Goal: Task Accomplishment & Management: Complete application form

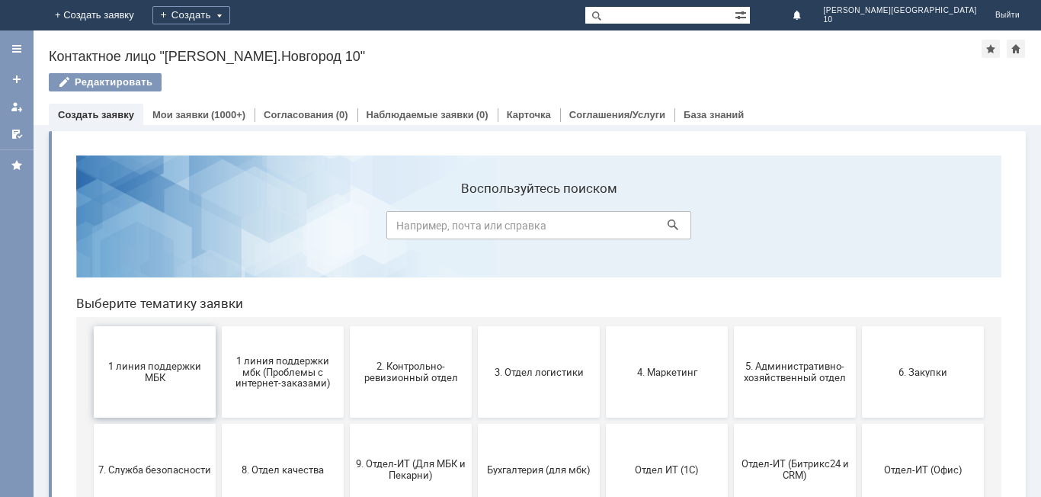
click at [144, 386] on button "1 линия поддержки МБК" at bounding box center [155, 371] width 122 height 91
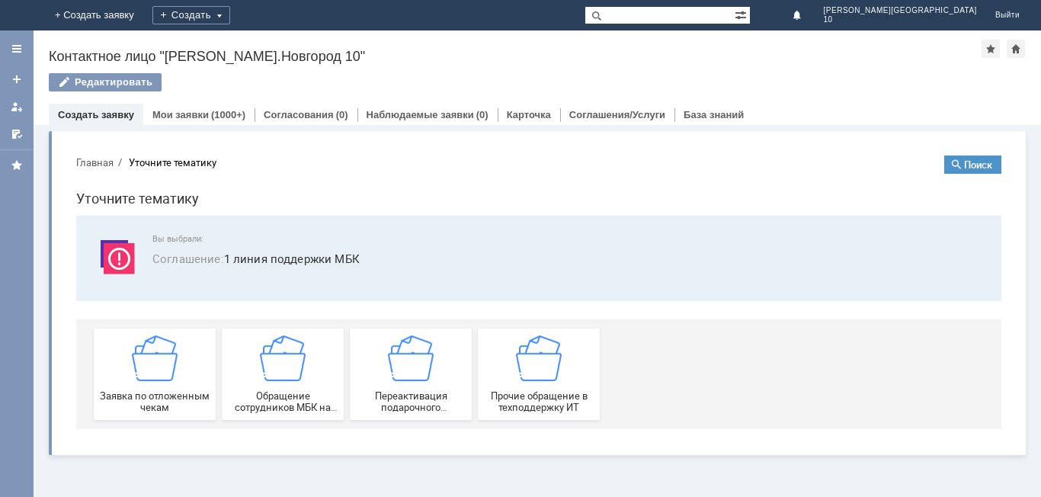
click at [144, 386] on div "Заявка по отложенным чекам" at bounding box center [154, 374] width 113 height 78
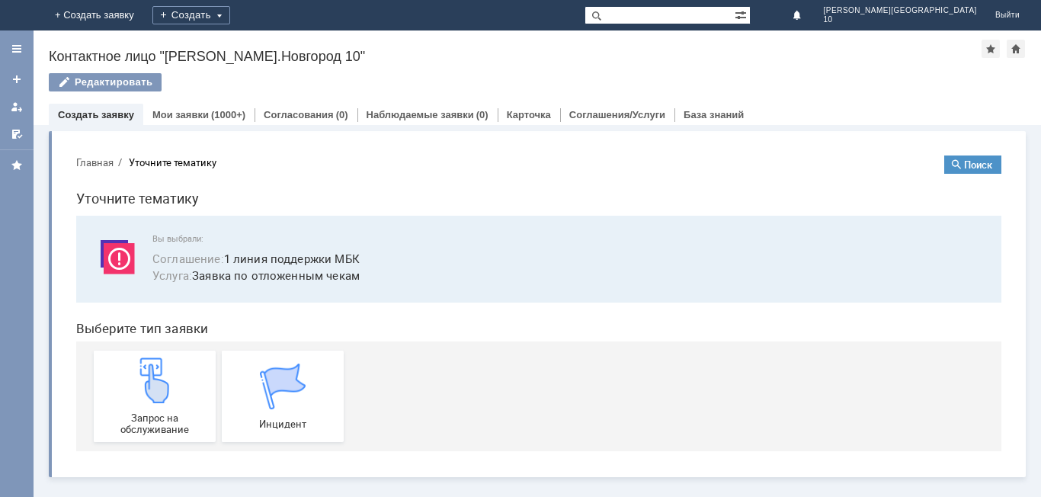
click at [144, 386] on img at bounding box center [155, 380] width 46 height 46
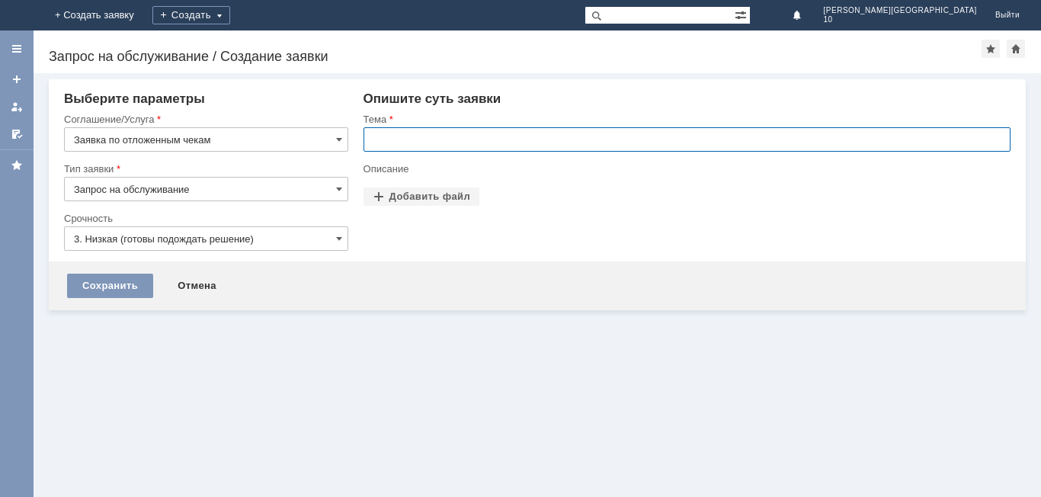
click at [395, 139] on input "text" at bounding box center [686, 139] width 647 height 24
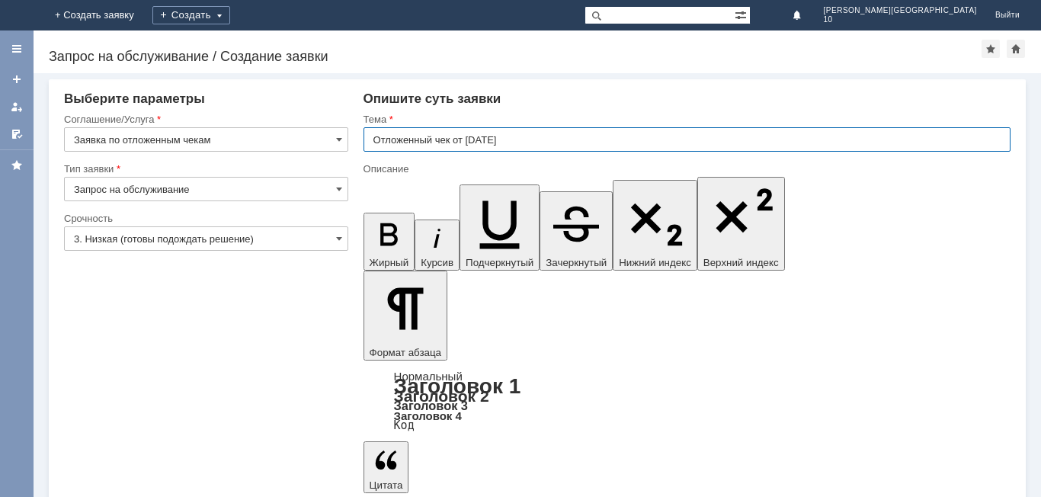
type input "Отложенный чек от [DATE]"
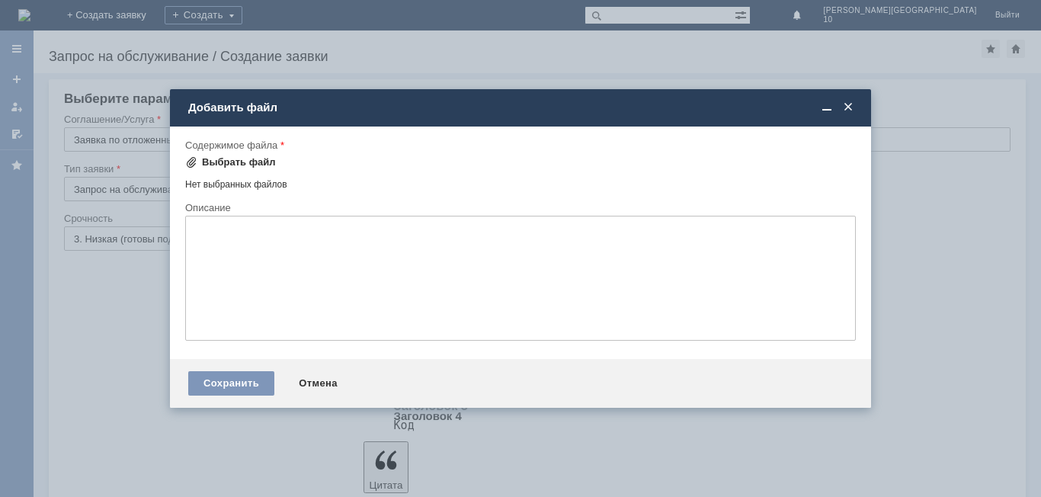
click at [239, 164] on div "Выбрать файл" at bounding box center [239, 162] width 74 height 12
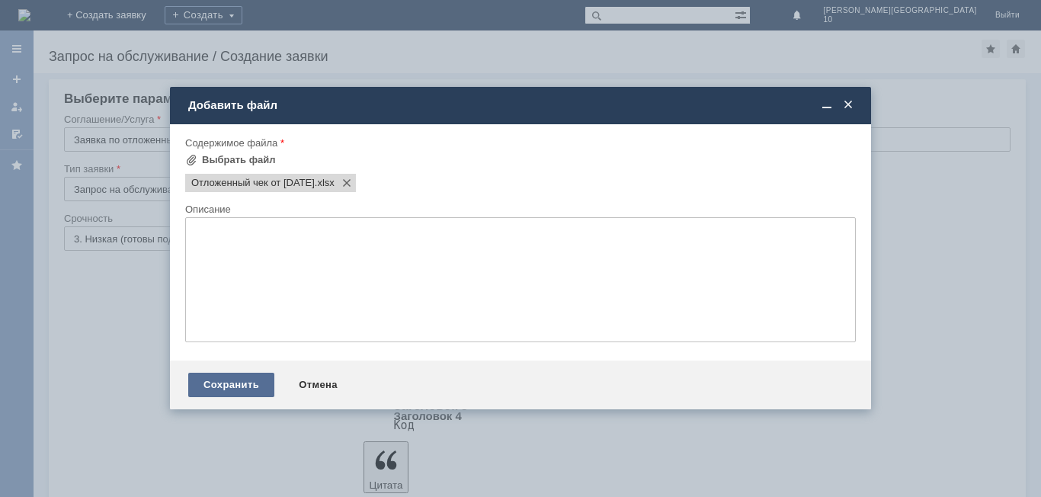
click at [261, 379] on div "Сохранить" at bounding box center [231, 384] width 86 height 24
